Goal: Task Accomplishment & Management: Manage account settings

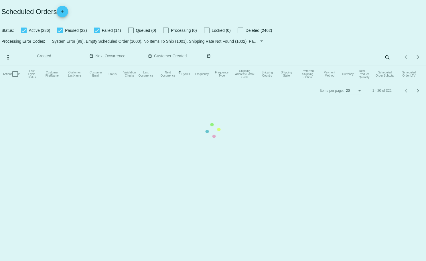
click at [387, 65] on mat-table "Actions Id Last Cycle Status Customer FirstName Customer LastName Customer Emai…" at bounding box center [213, 73] width 426 height 17
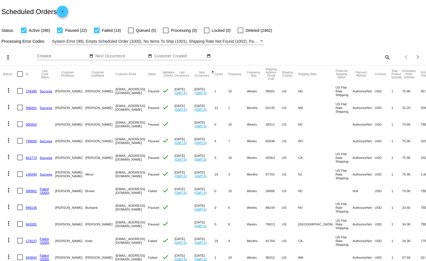
click at [387, 57] on mat-icon "search" at bounding box center [387, 57] width 7 height 9
click at [344, 59] on div "Search" at bounding box center [338, 54] width 106 height 11
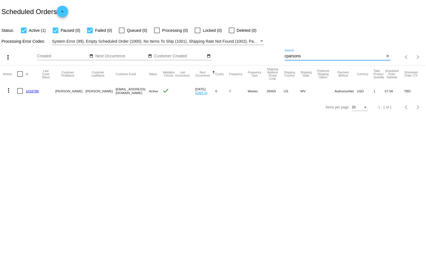
type input "cparsons"
click at [7, 91] on mat-icon "more_vert" at bounding box center [8, 90] width 7 height 7
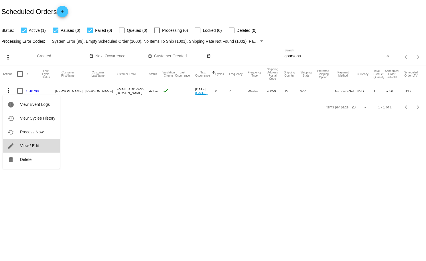
click at [31, 145] on span "View / Edit" at bounding box center [29, 145] width 19 height 5
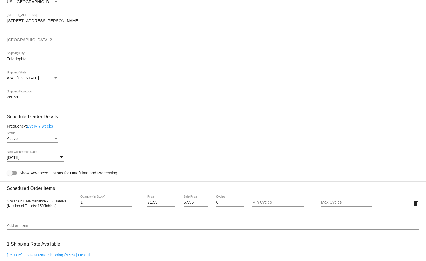
scroll to position [176, 0]
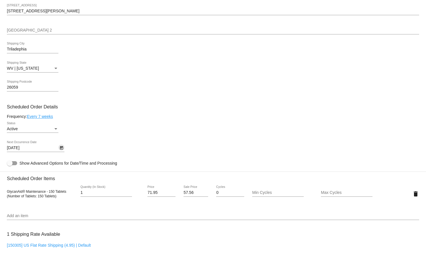
click at [59, 150] on button "Open calendar" at bounding box center [61, 147] width 6 height 6
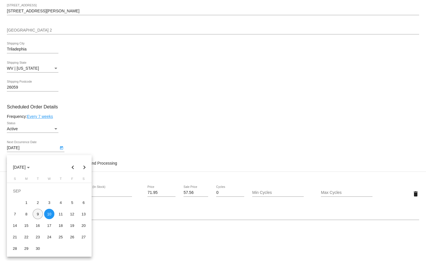
click at [39, 215] on div "9" at bounding box center [38, 213] width 10 height 10
type input "[DATE]"
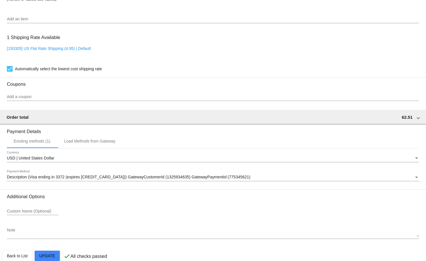
scroll to position [386, 0]
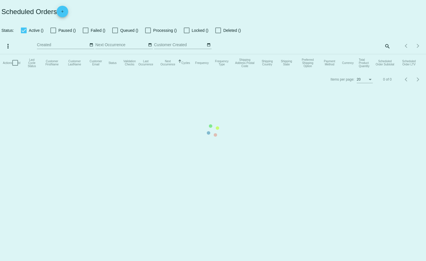
checkbox input "true"
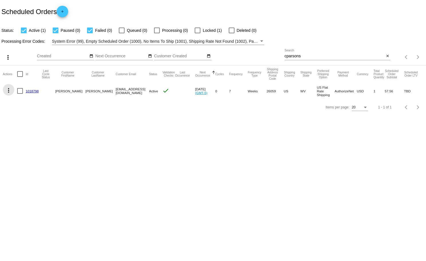
click at [9, 89] on mat-icon "more_vert" at bounding box center [8, 90] width 7 height 7
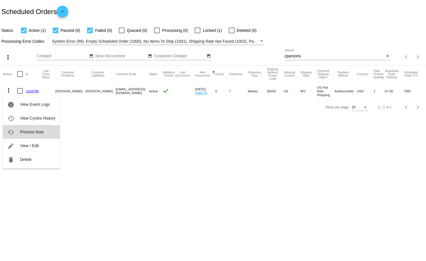
click at [38, 130] on span "Process Now" at bounding box center [31, 131] width 23 height 5
